Goal: Use online tool/utility: Utilize a website feature to perform a specific function

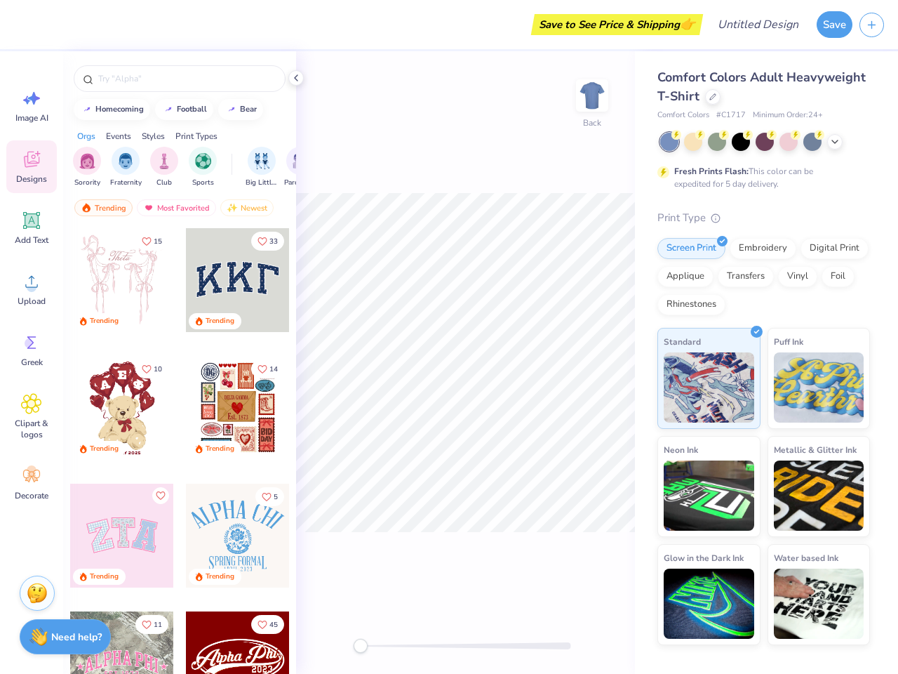
click at [835, 25] on button "Save" at bounding box center [835, 24] width 36 height 27
click at [872, 25] on line "button" at bounding box center [872, 25] width 7 height 0
click at [32, 105] on icon at bounding box center [31, 98] width 21 height 21
click at [32, 166] on icon at bounding box center [31, 160] width 15 height 16
click at [32, 227] on icon at bounding box center [31, 220] width 17 height 17
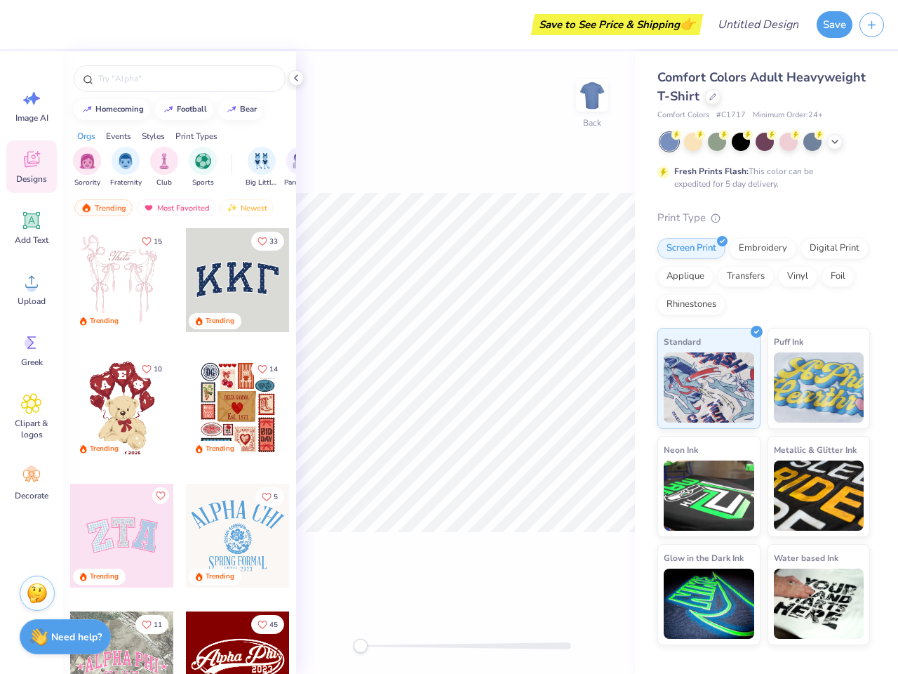
click at [32, 288] on circle at bounding box center [32, 287] width 10 height 10
click at [32, 350] on icon at bounding box center [31, 342] width 21 height 21
click at [32, 416] on div "Clipart & logos" at bounding box center [31, 417] width 51 height 64
click at [32, 483] on icon at bounding box center [31, 475] width 21 height 21
